Goal: Task Accomplishment & Management: Manage account settings

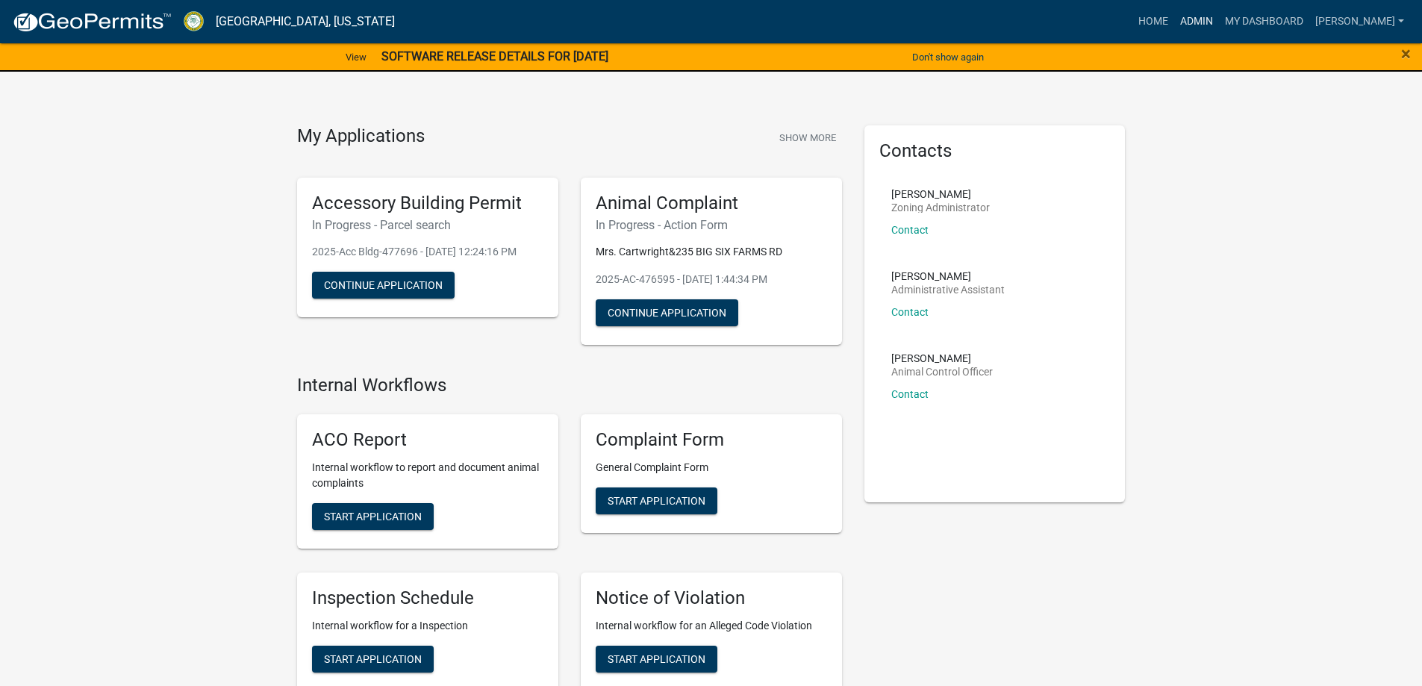
click at [1200, 19] on link "Admin" at bounding box center [1196, 21] width 45 height 28
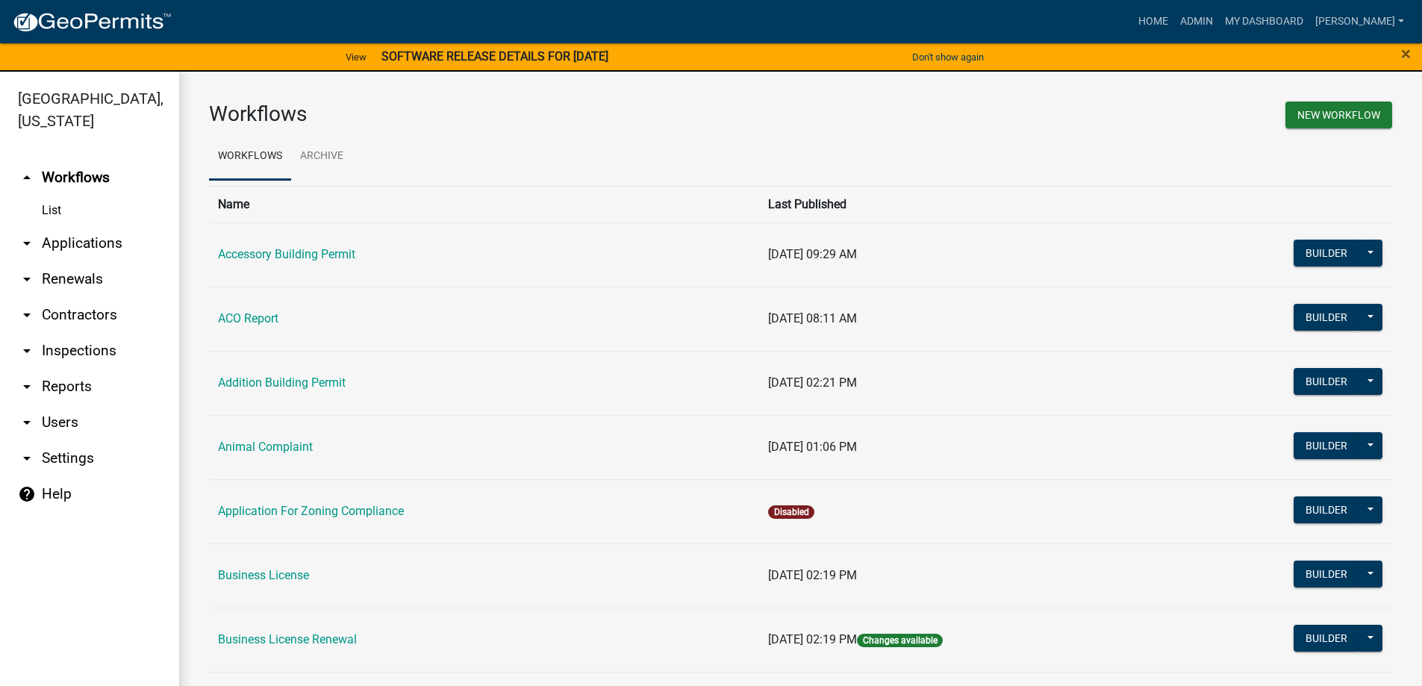
click at [85, 246] on link "arrow_drop_down Applications" at bounding box center [89, 243] width 179 height 36
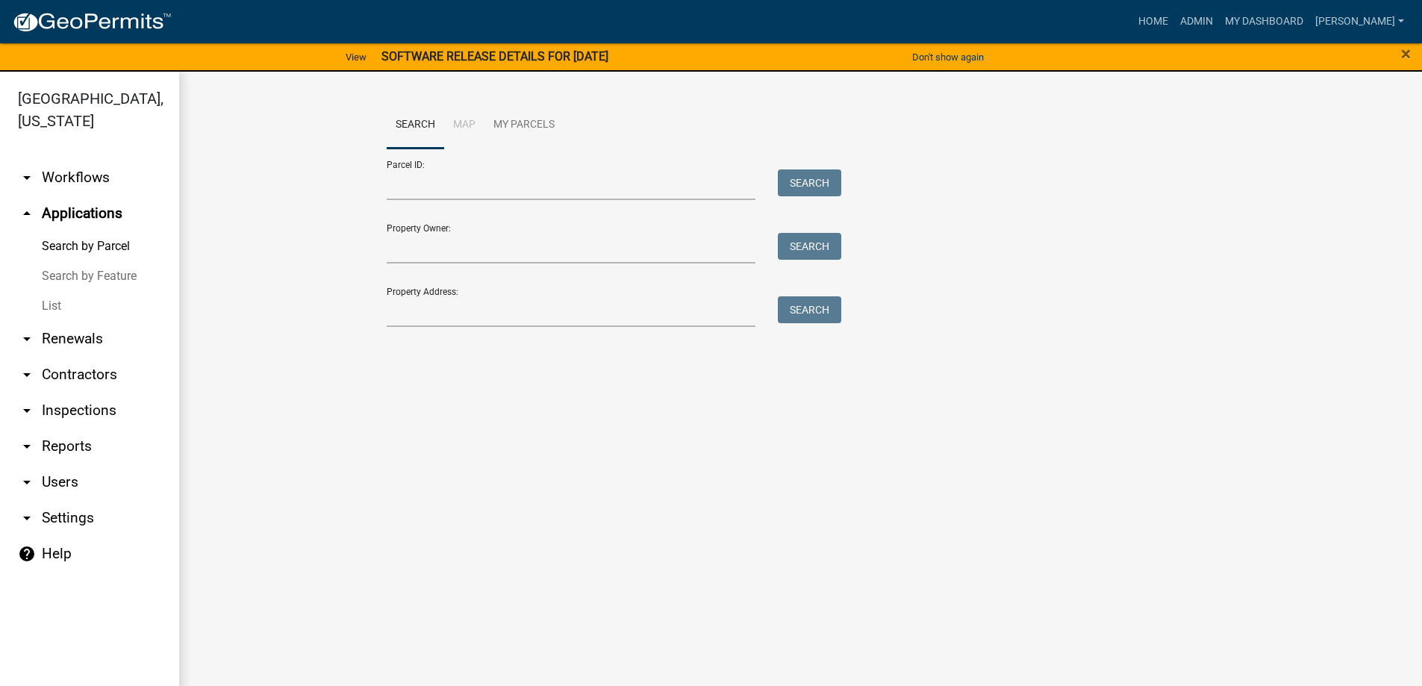
click at [60, 311] on link "List" at bounding box center [89, 306] width 179 height 30
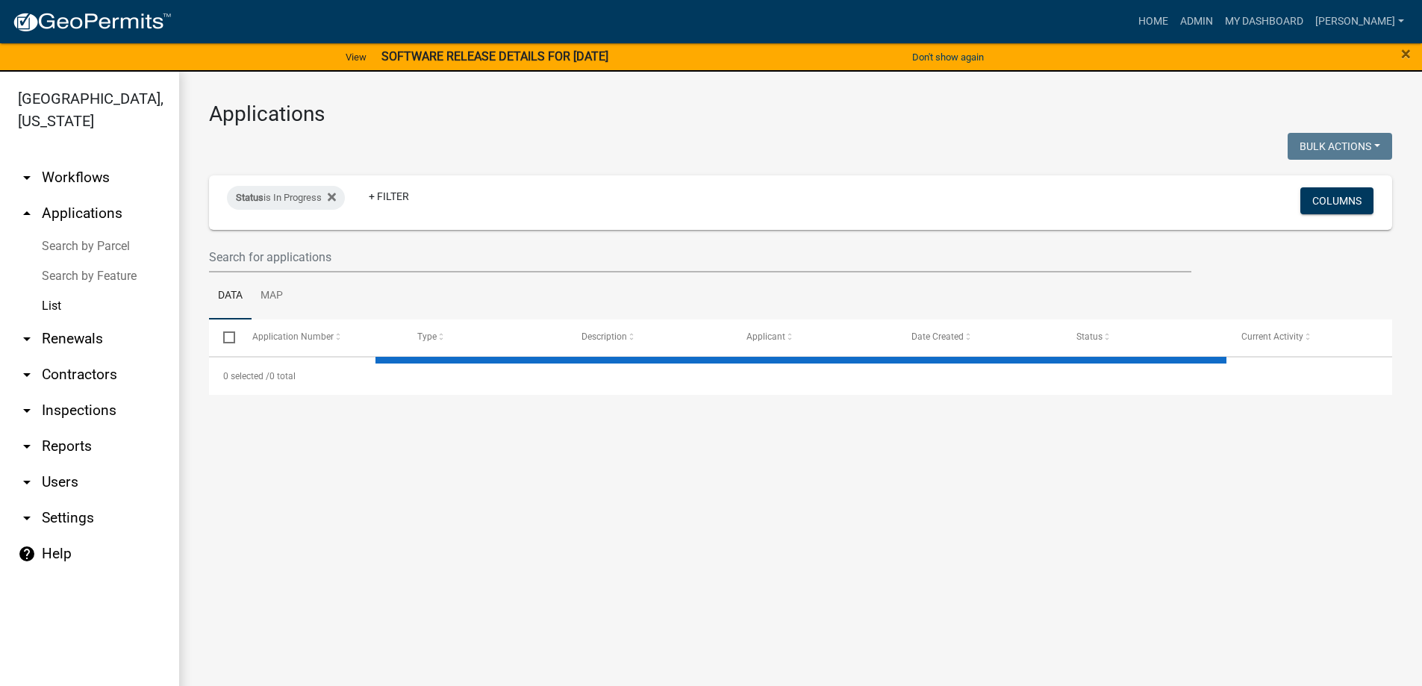
select select "3: 100"
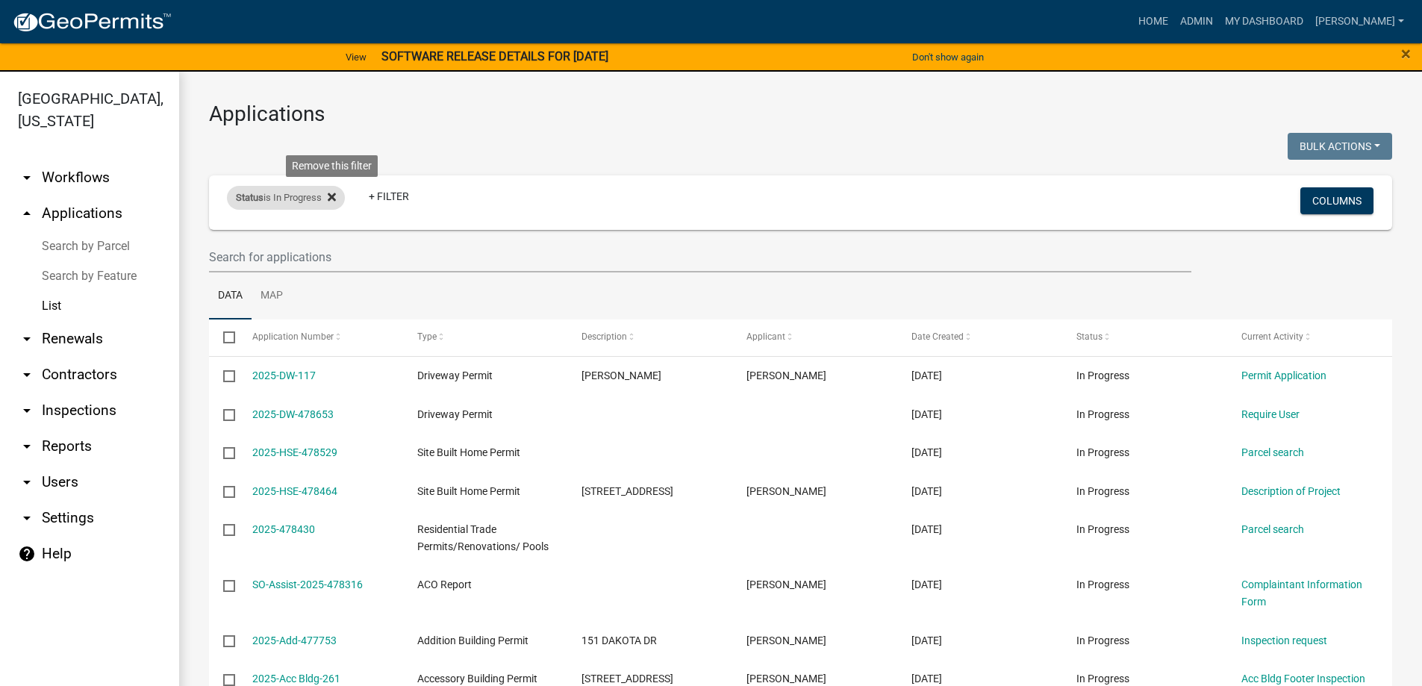
click at [336, 194] on icon at bounding box center [332, 197] width 8 height 8
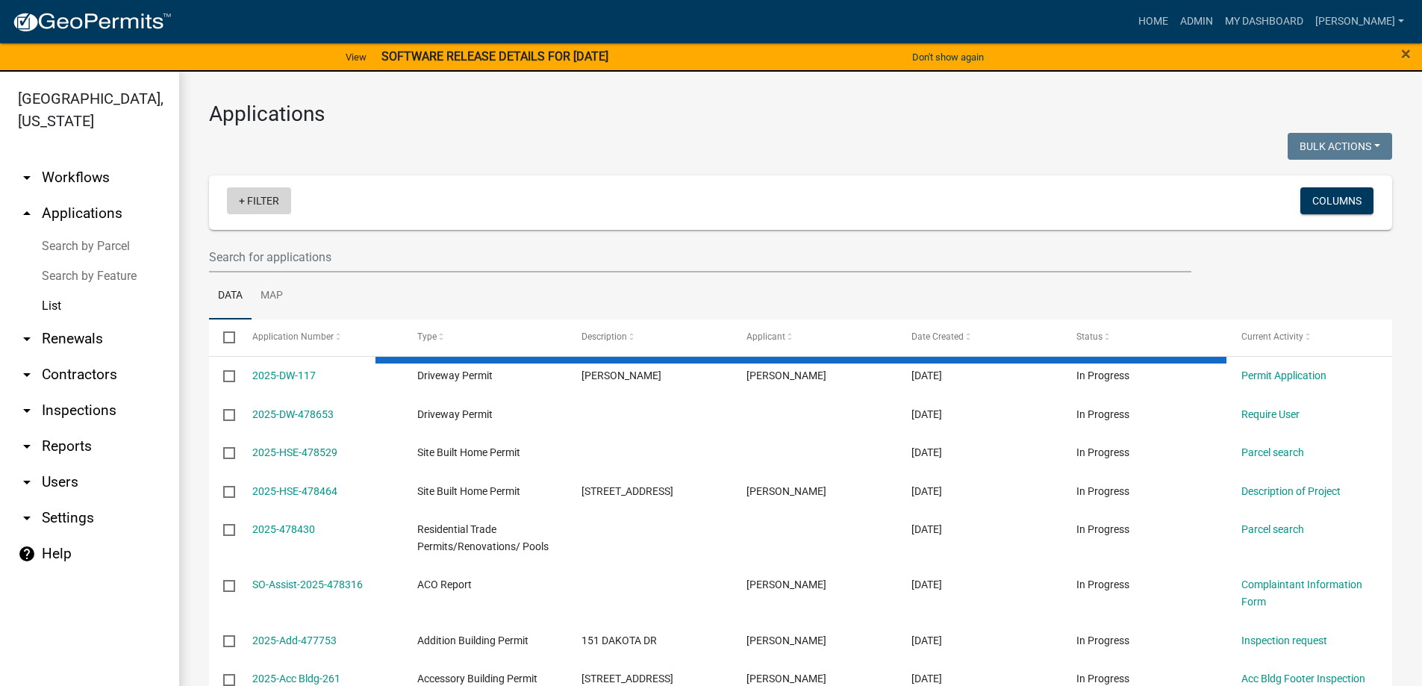
click at [271, 196] on link "+ Filter" at bounding box center [259, 200] width 64 height 27
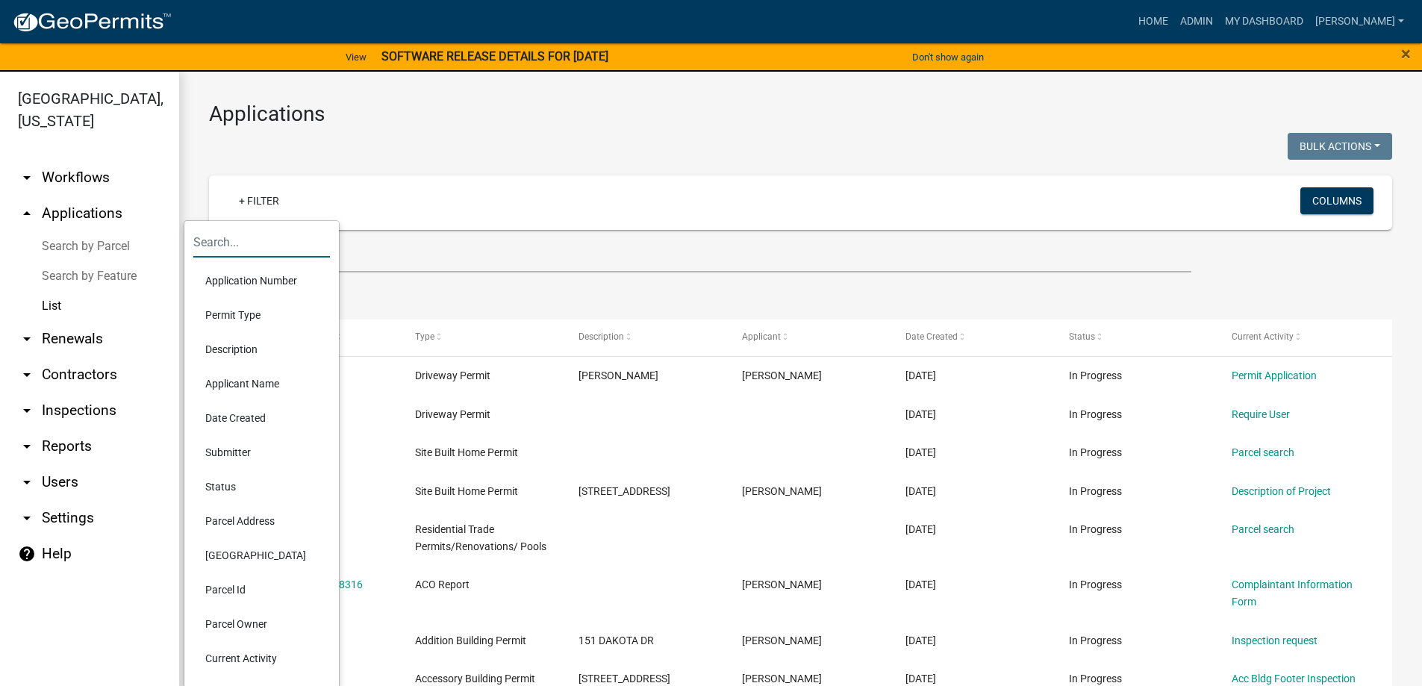
click at [245, 250] on input "text" at bounding box center [261, 242] width 137 height 31
click at [251, 315] on li "Permit Type" at bounding box center [261, 315] width 137 height 34
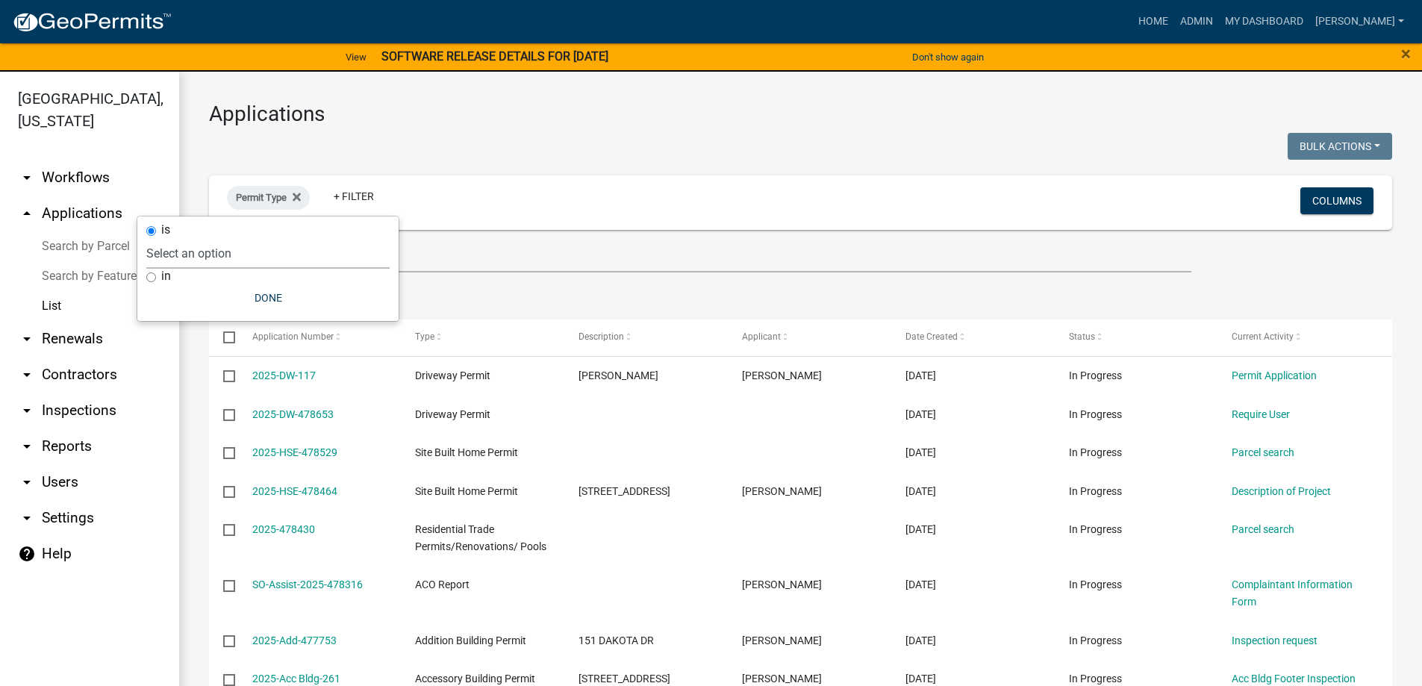
click at [247, 257] on select "Select an option Accessory Building Permit ACO Report Addition Building Permit …" at bounding box center [267, 253] width 243 height 31
select select "9392b413-e213-483e-84e1-99bbd6c8e640"
click at [212, 238] on select "Select an option Accessory Building Permit ACO Report Addition Building Permit …" at bounding box center [267, 253] width 243 height 31
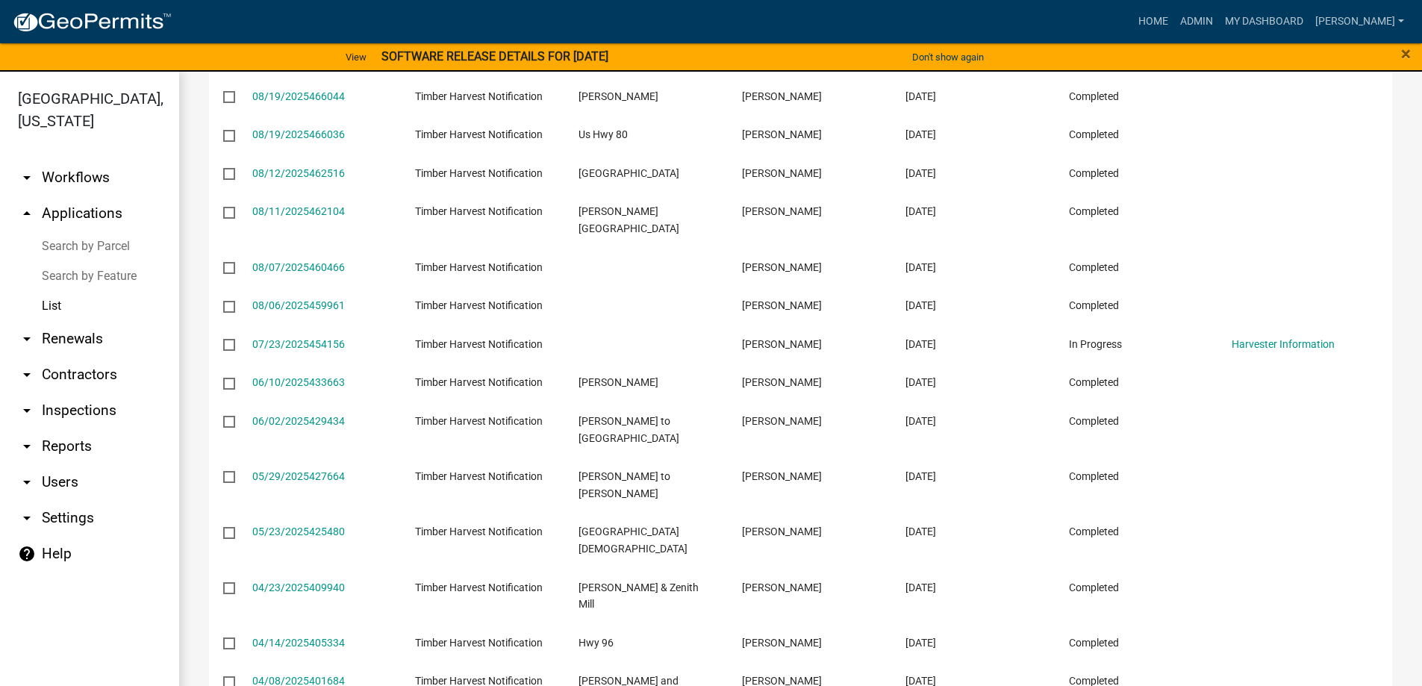
scroll to position [523, 0]
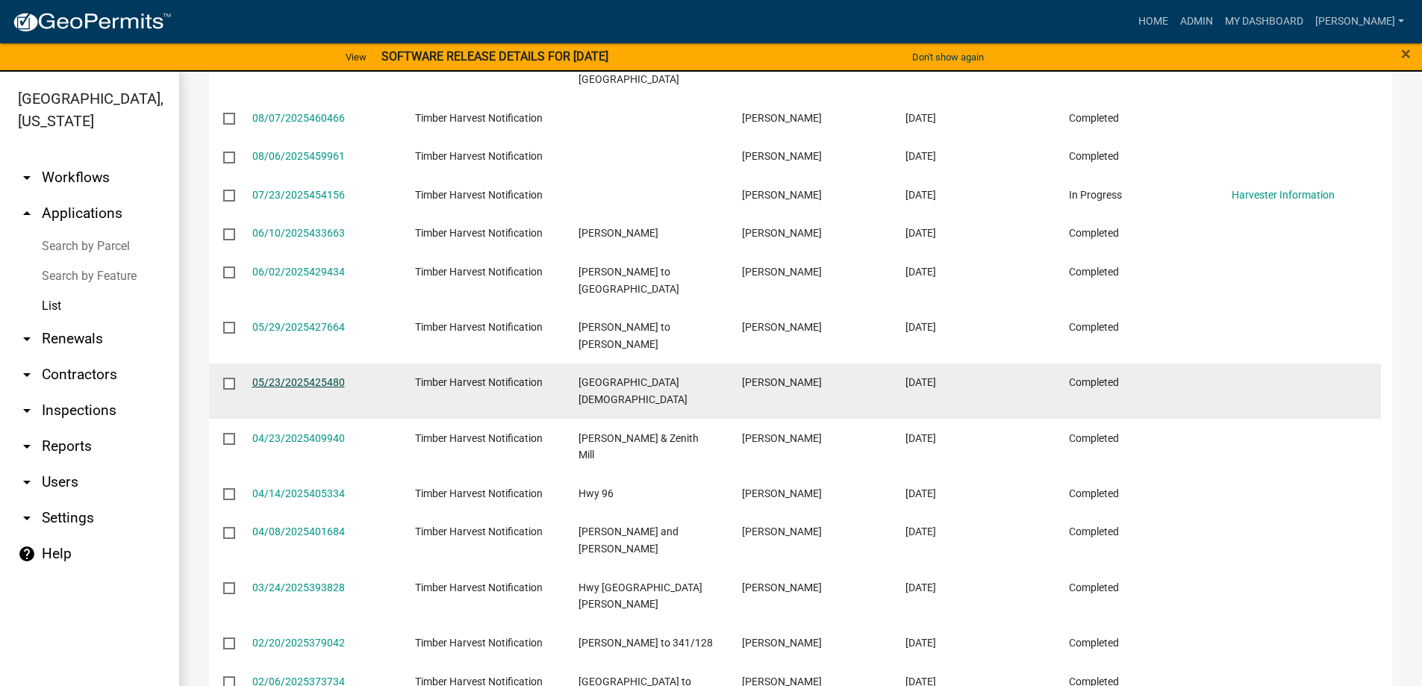
click at [301, 376] on link "05/23/2025425480" at bounding box center [298, 382] width 93 height 12
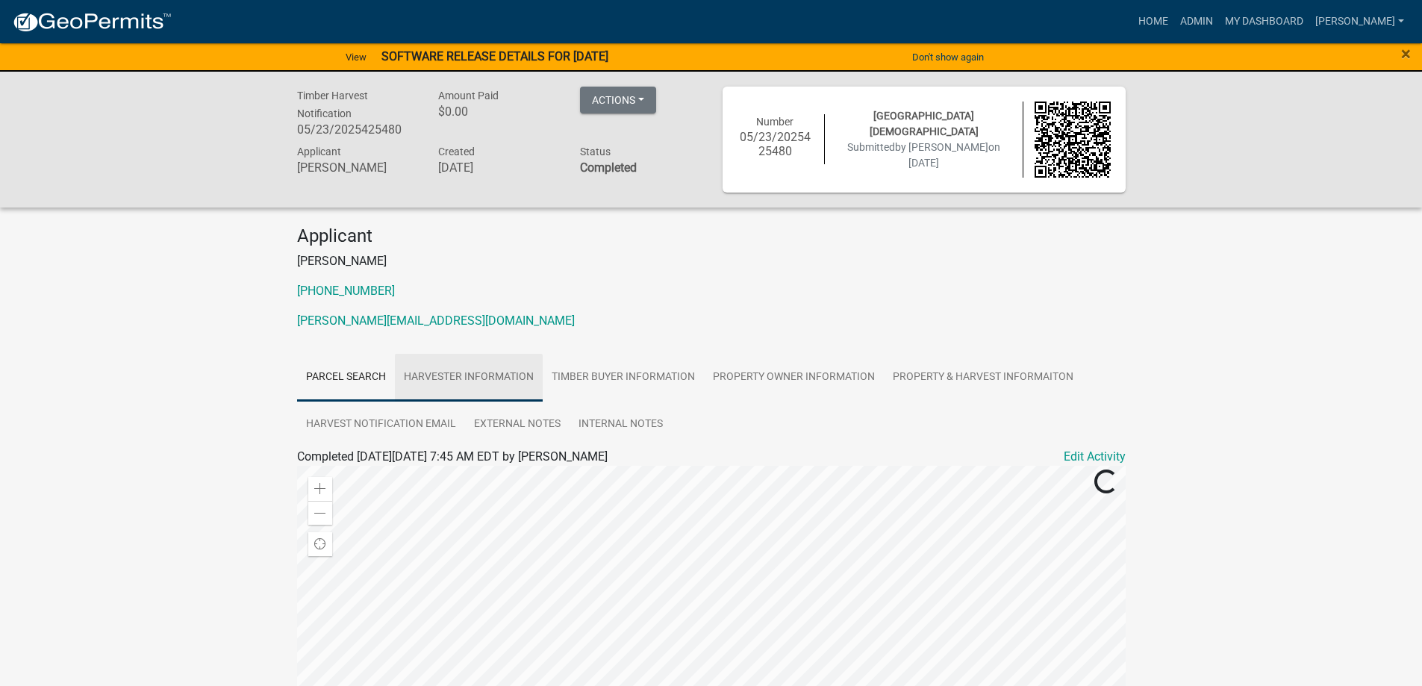
click at [489, 385] on link "Harvester Information" at bounding box center [469, 378] width 148 height 48
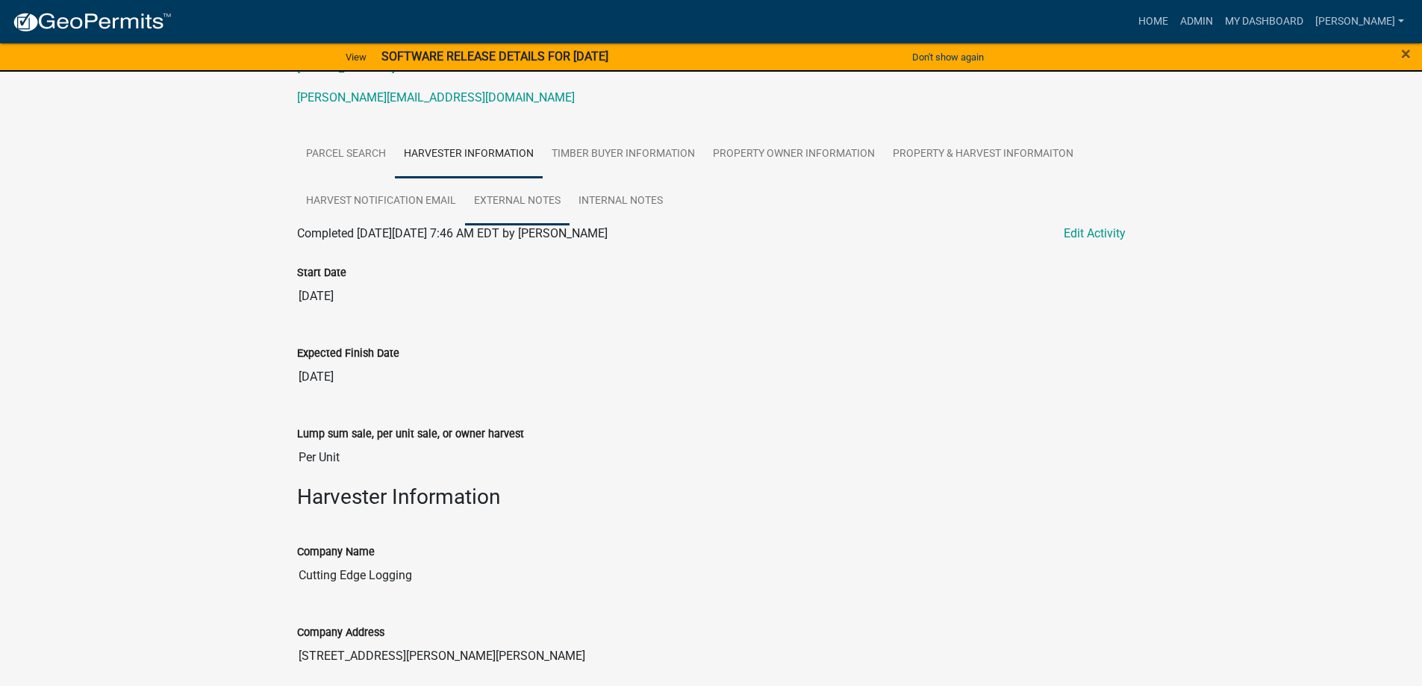
scroll to position [224, 0]
click at [591, 162] on link "Timber Buyer Information" at bounding box center [623, 154] width 161 height 48
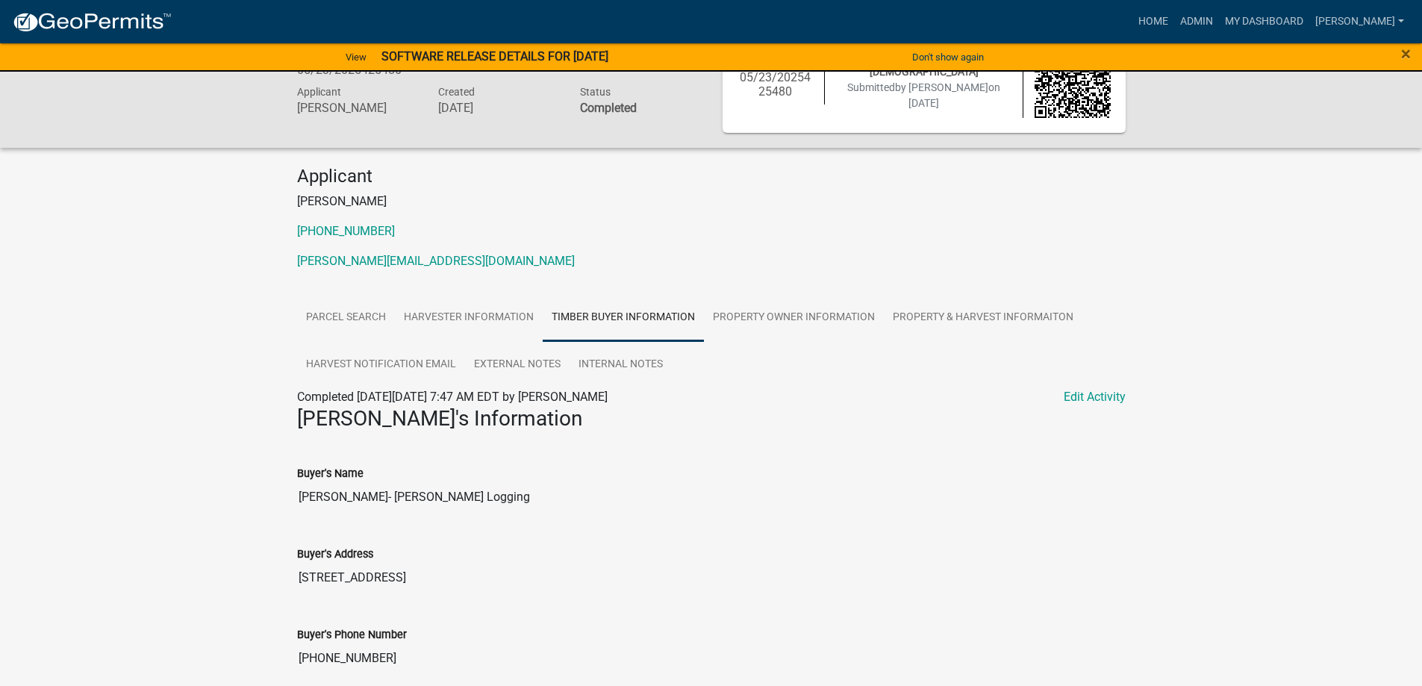
scroll to position [0, 0]
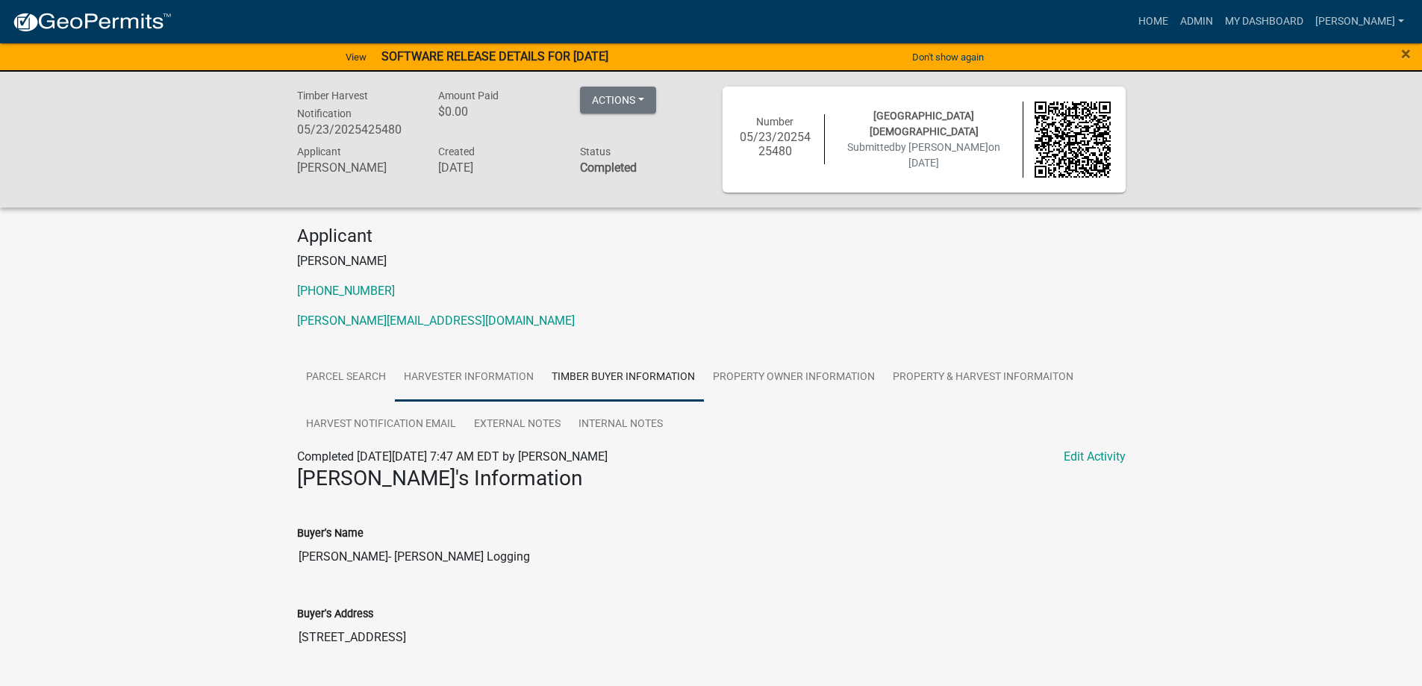
click at [505, 374] on link "Harvester Information" at bounding box center [469, 378] width 148 height 48
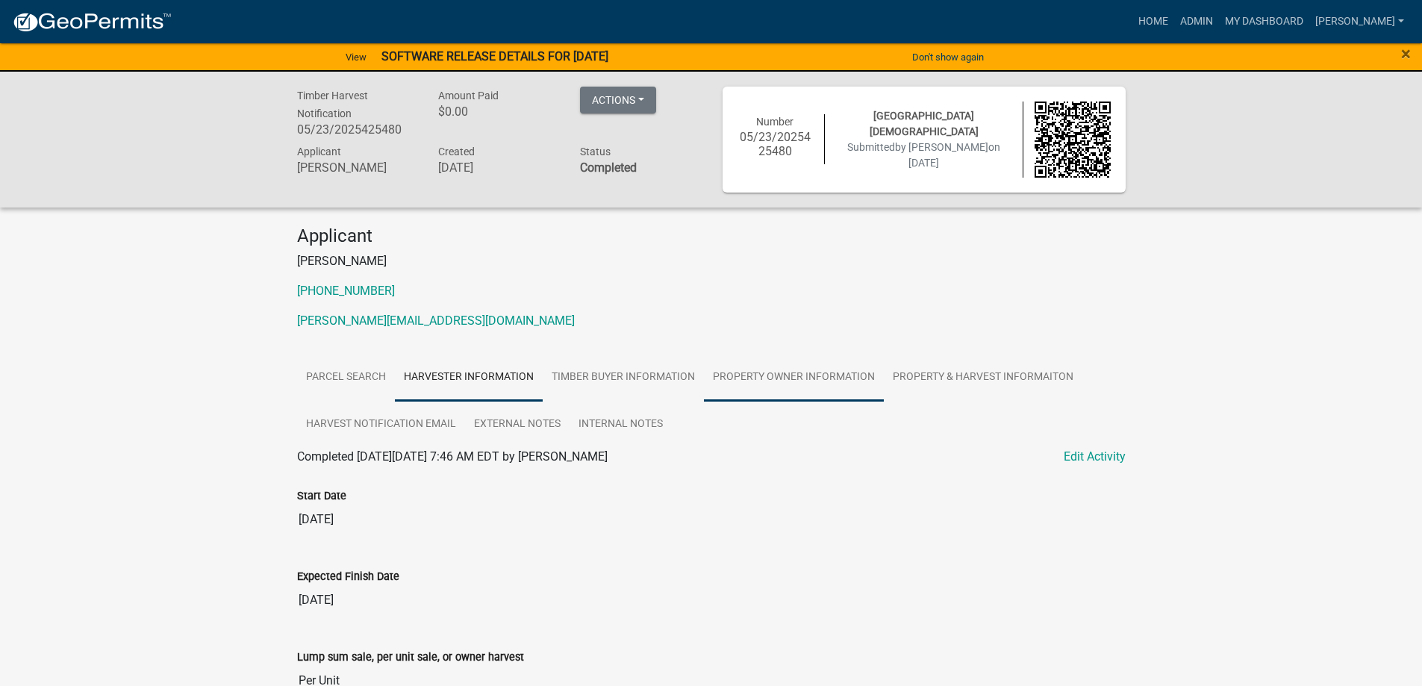
click at [755, 375] on link "Property Owner Information" at bounding box center [794, 378] width 180 height 48
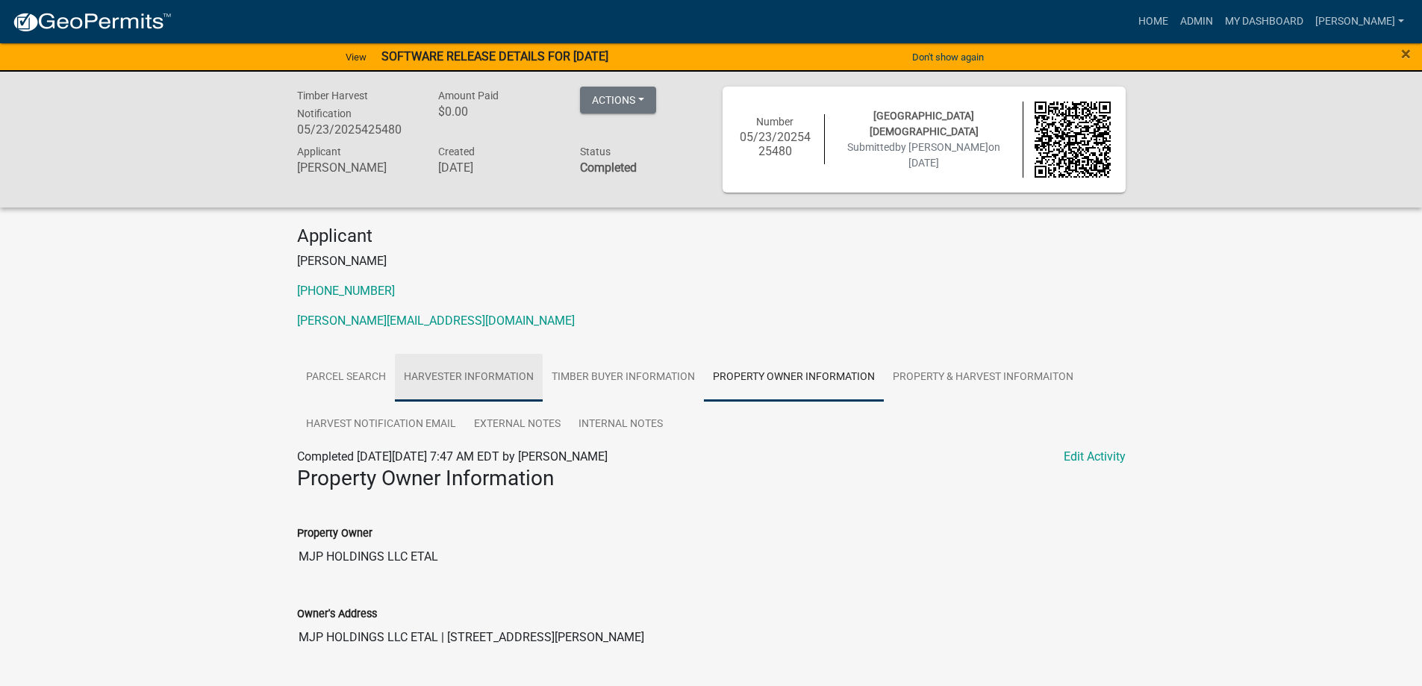
click at [494, 381] on link "Harvester Information" at bounding box center [469, 378] width 148 height 48
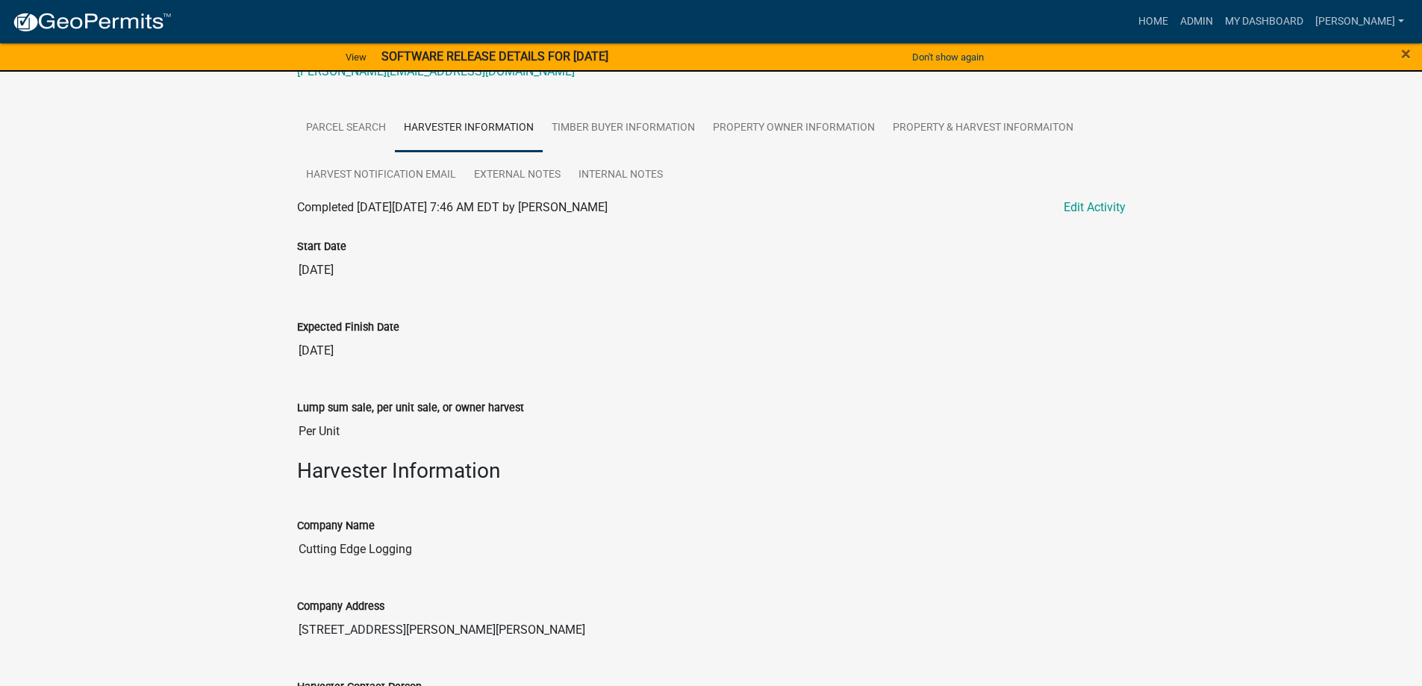
scroll to position [113, 0]
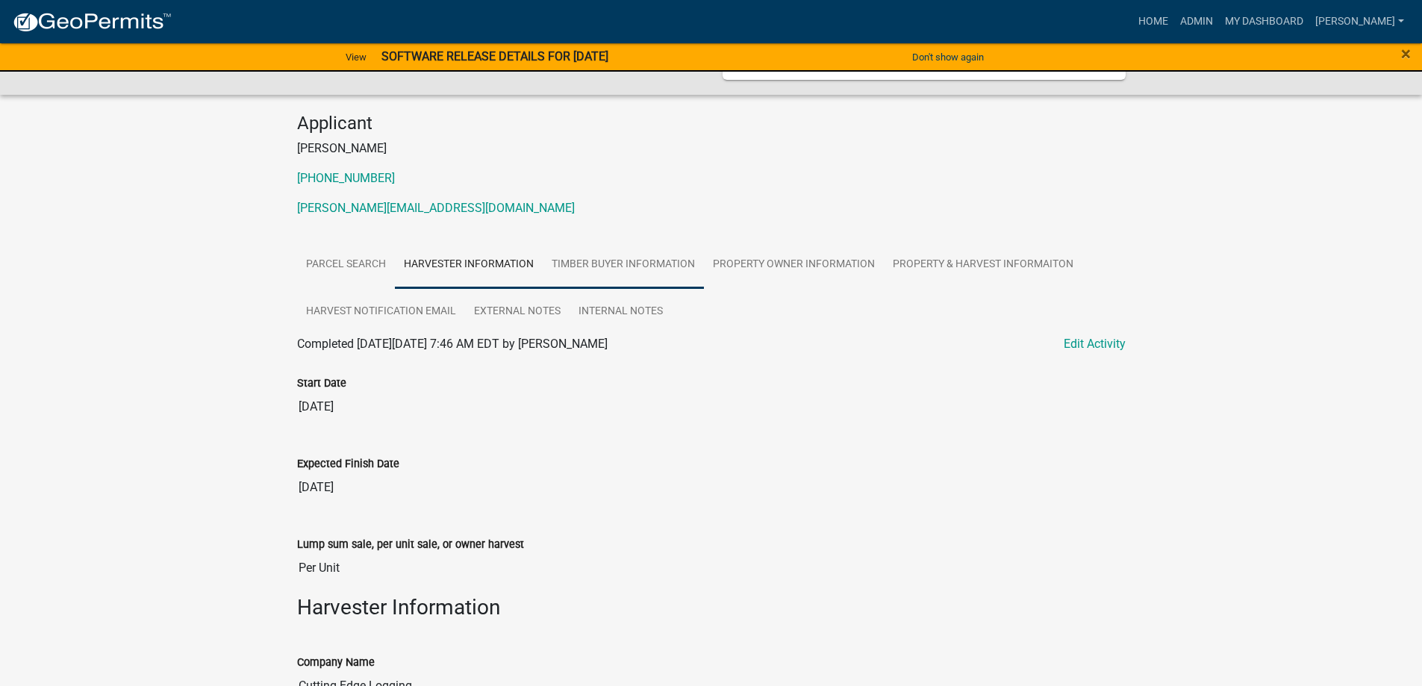
click at [589, 264] on link "Timber Buyer Information" at bounding box center [623, 265] width 161 height 48
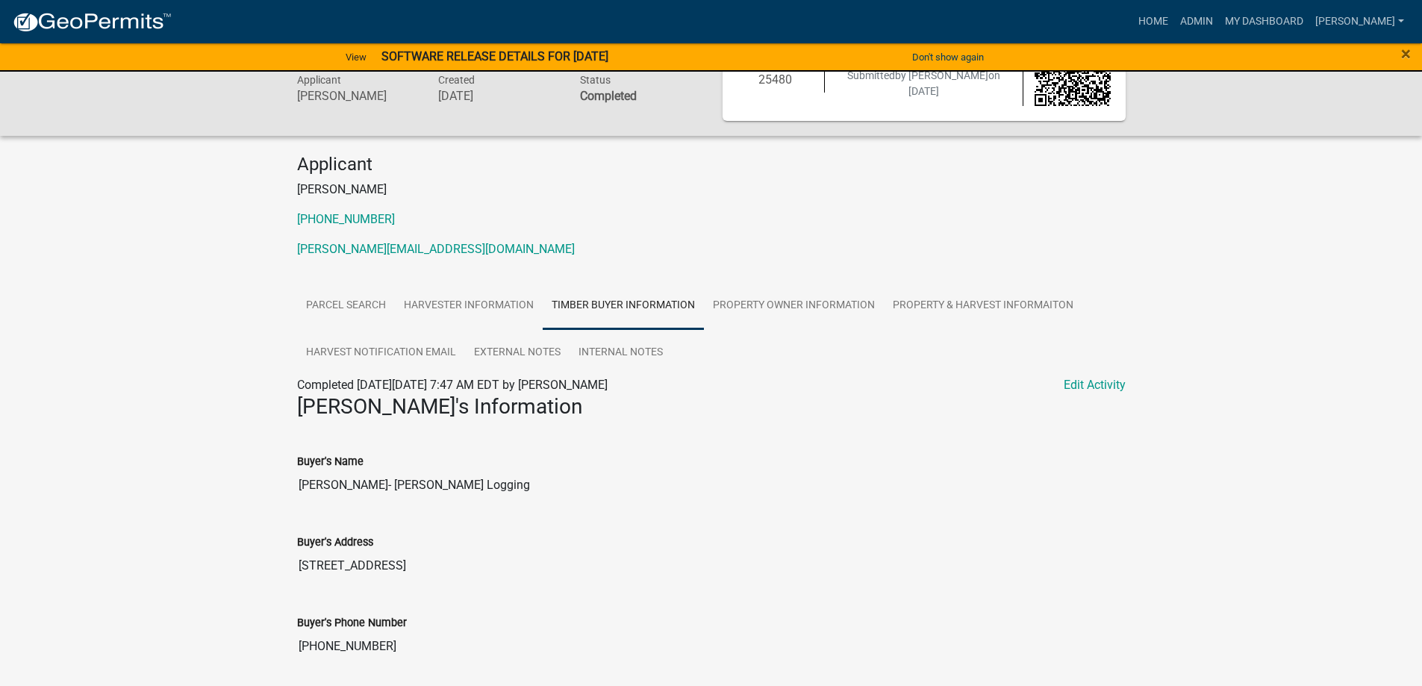
scroll to position [122, 0]
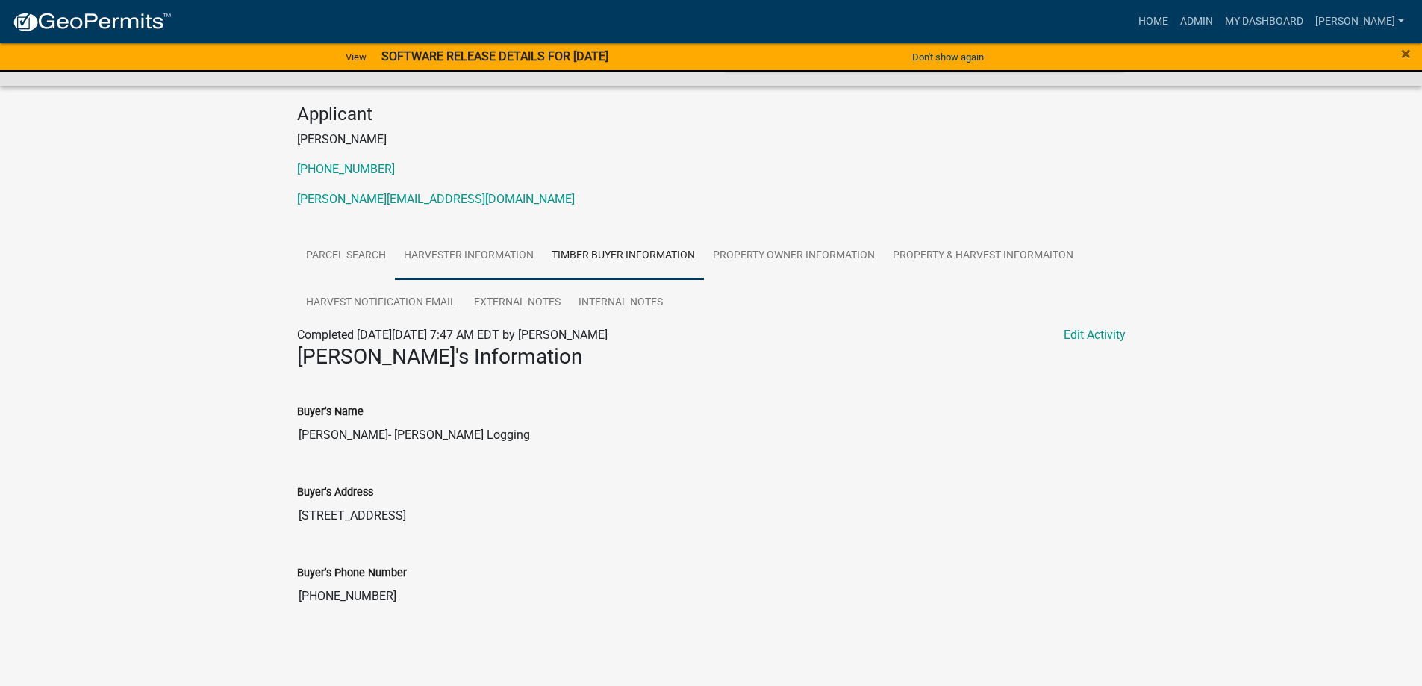
click at [466, 261] on link "Harvester Information" at bounding box center [469, 256] width 148 height 48
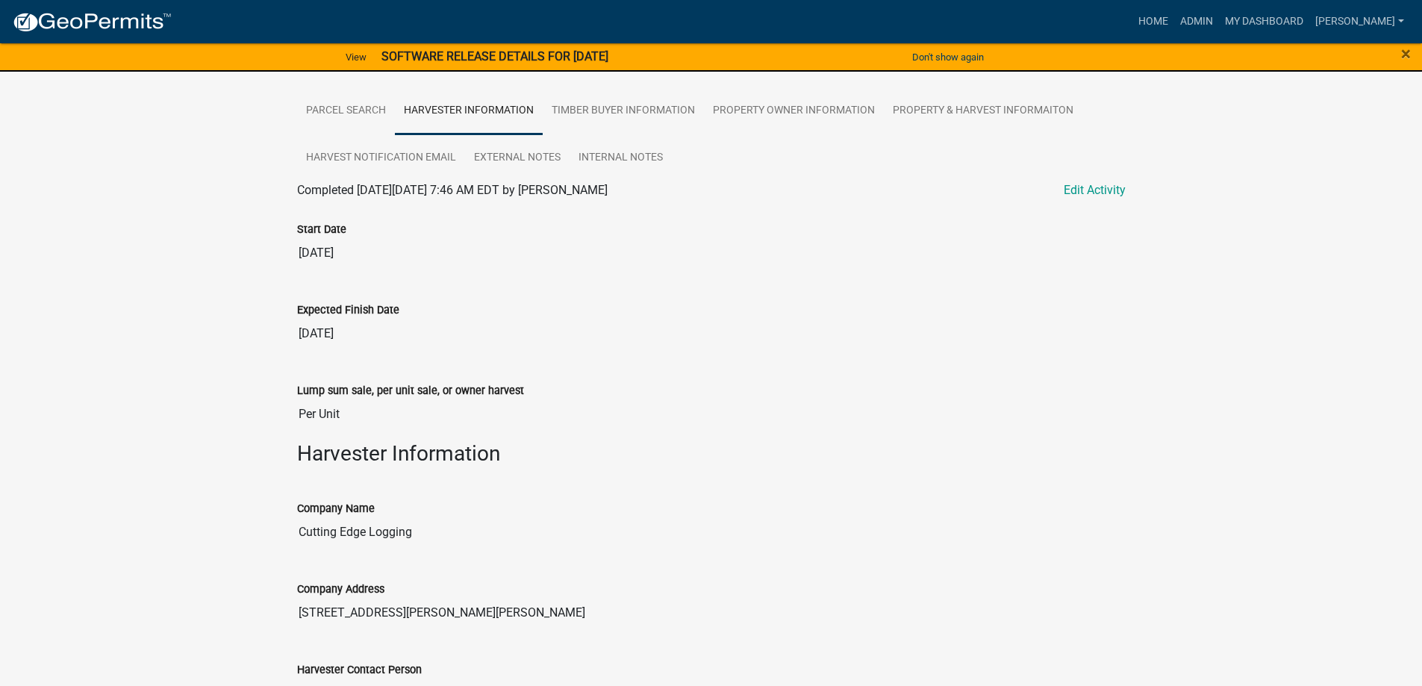
scroll to position [299, 0]
